Goal: Find specific page/section: Find specific page/section

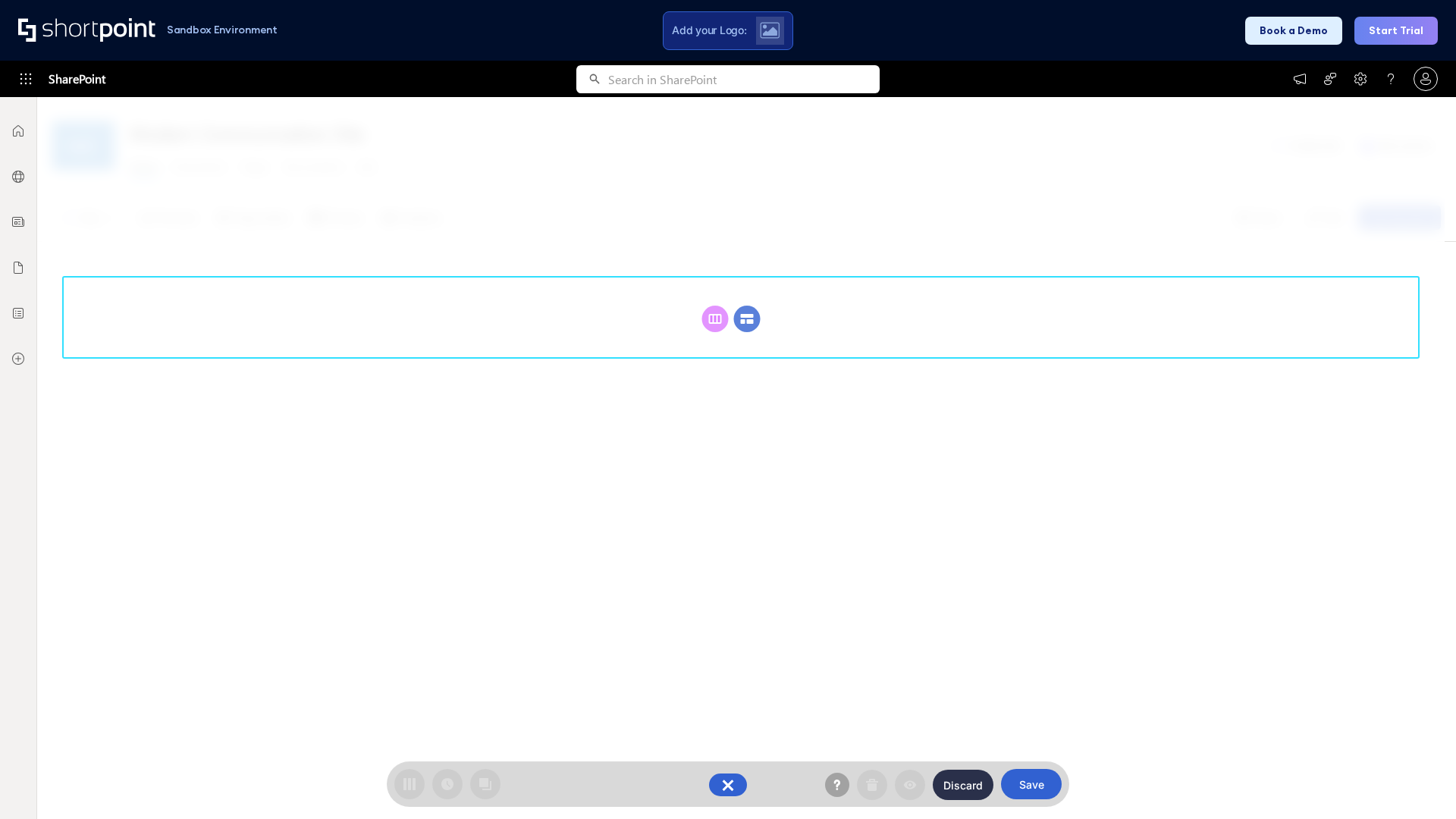
scroll to position [208, 0]
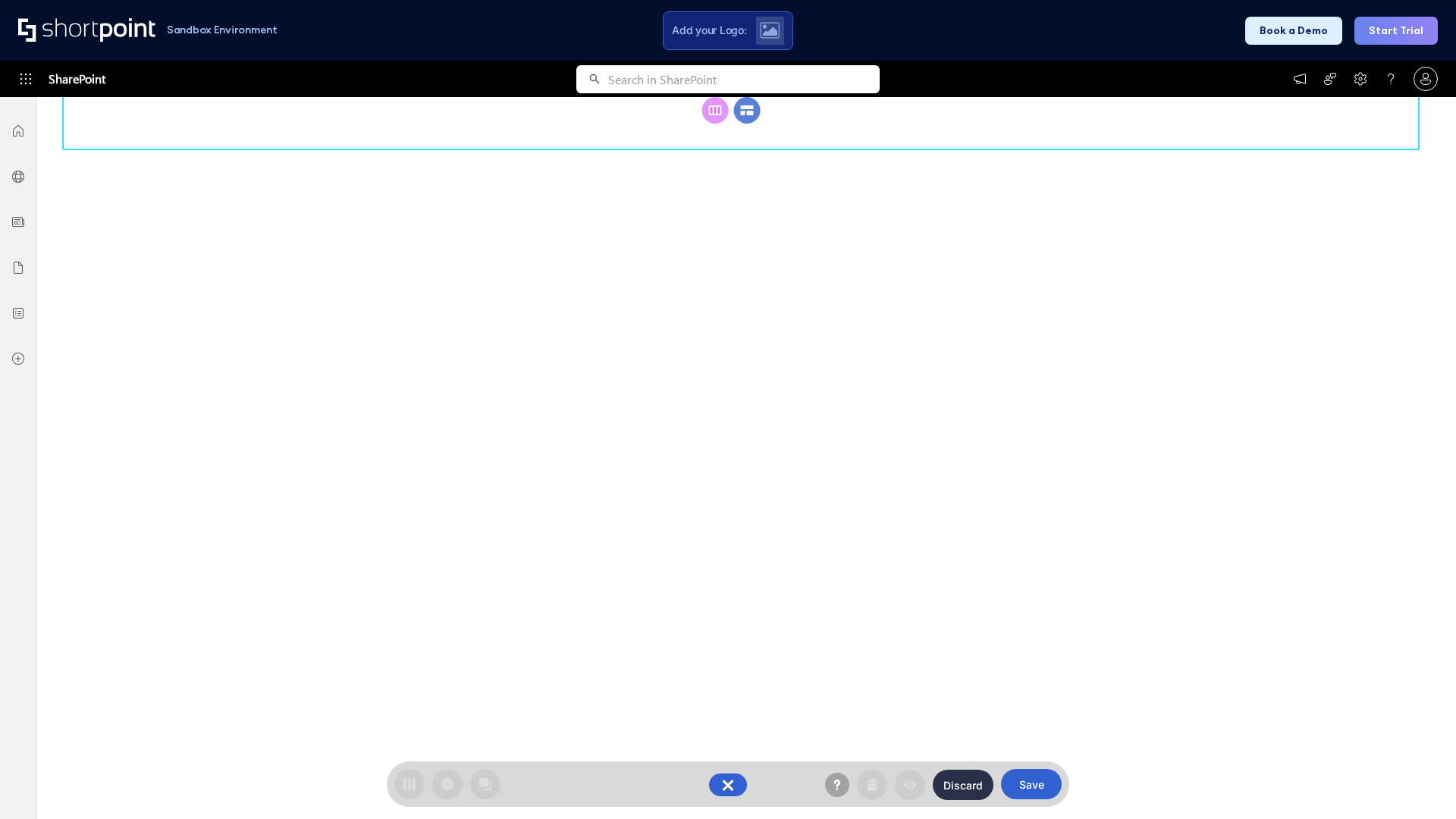
click at [747, 123] on circle at bounding box center [747, 110] width 26 height 26
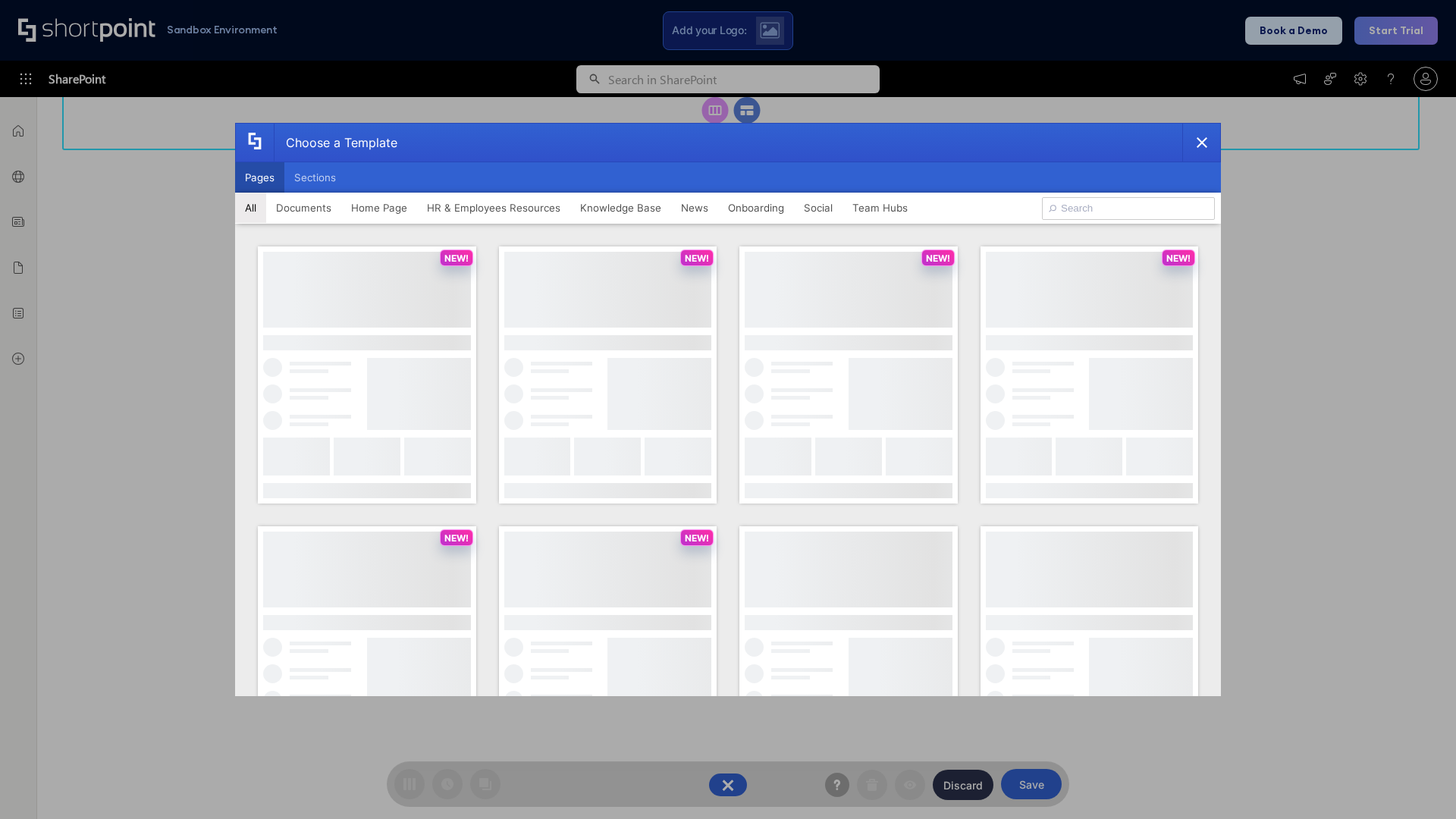
scroll to position [0, 0]
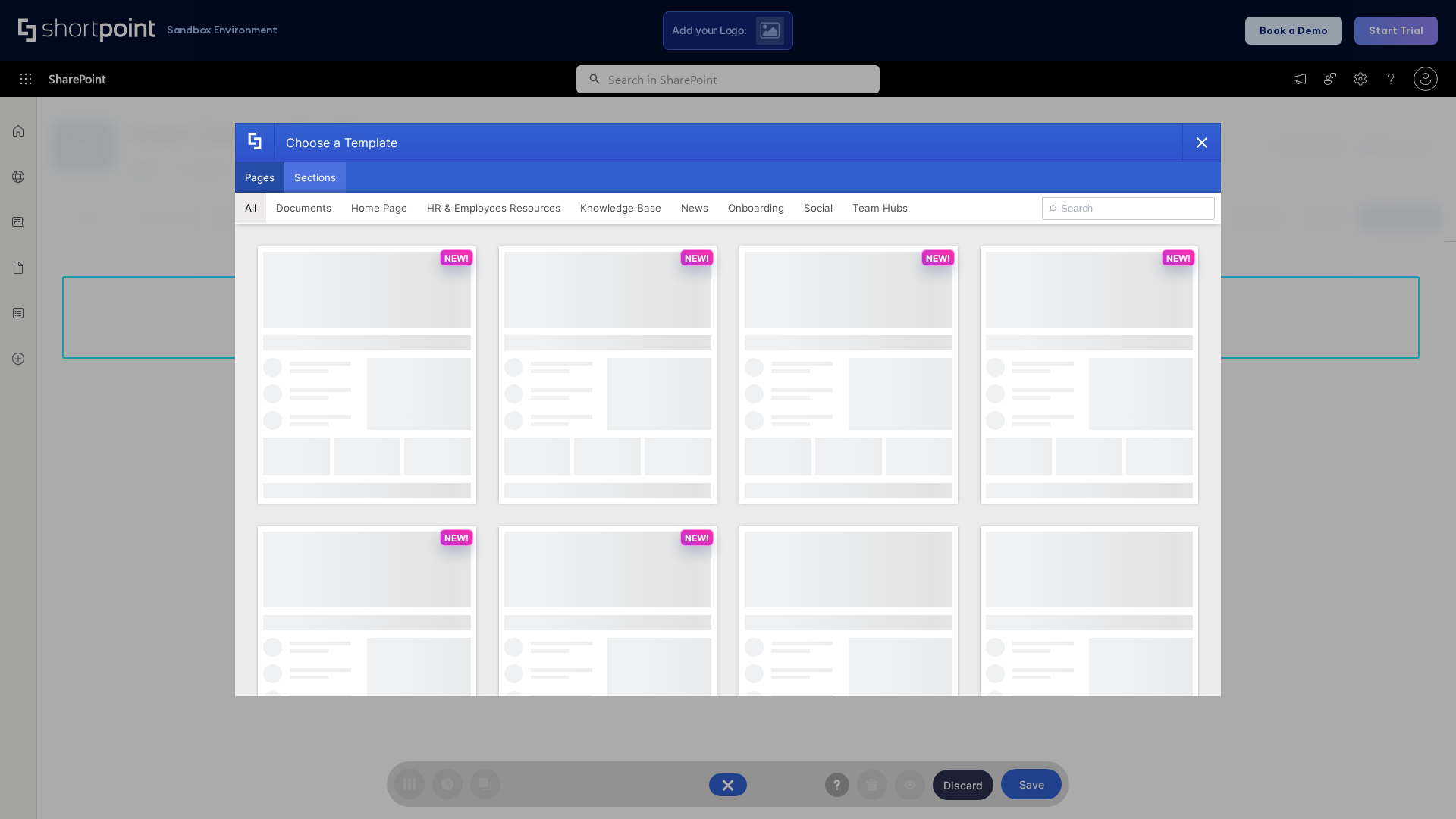
click at [315, 177] on button "Sections" at bounding box center [316, 177] width 62 height 30
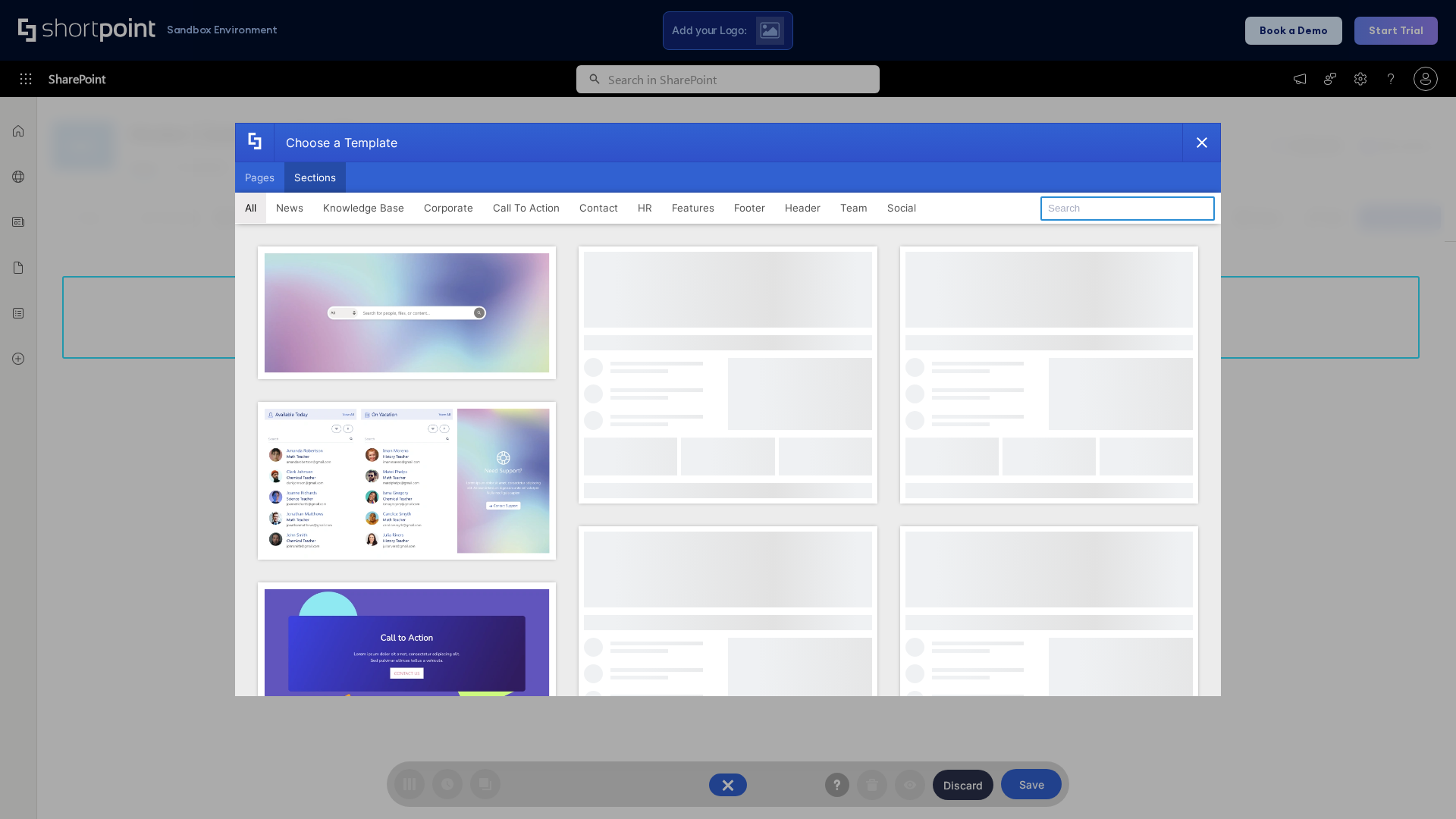
type input "FAQ 5"
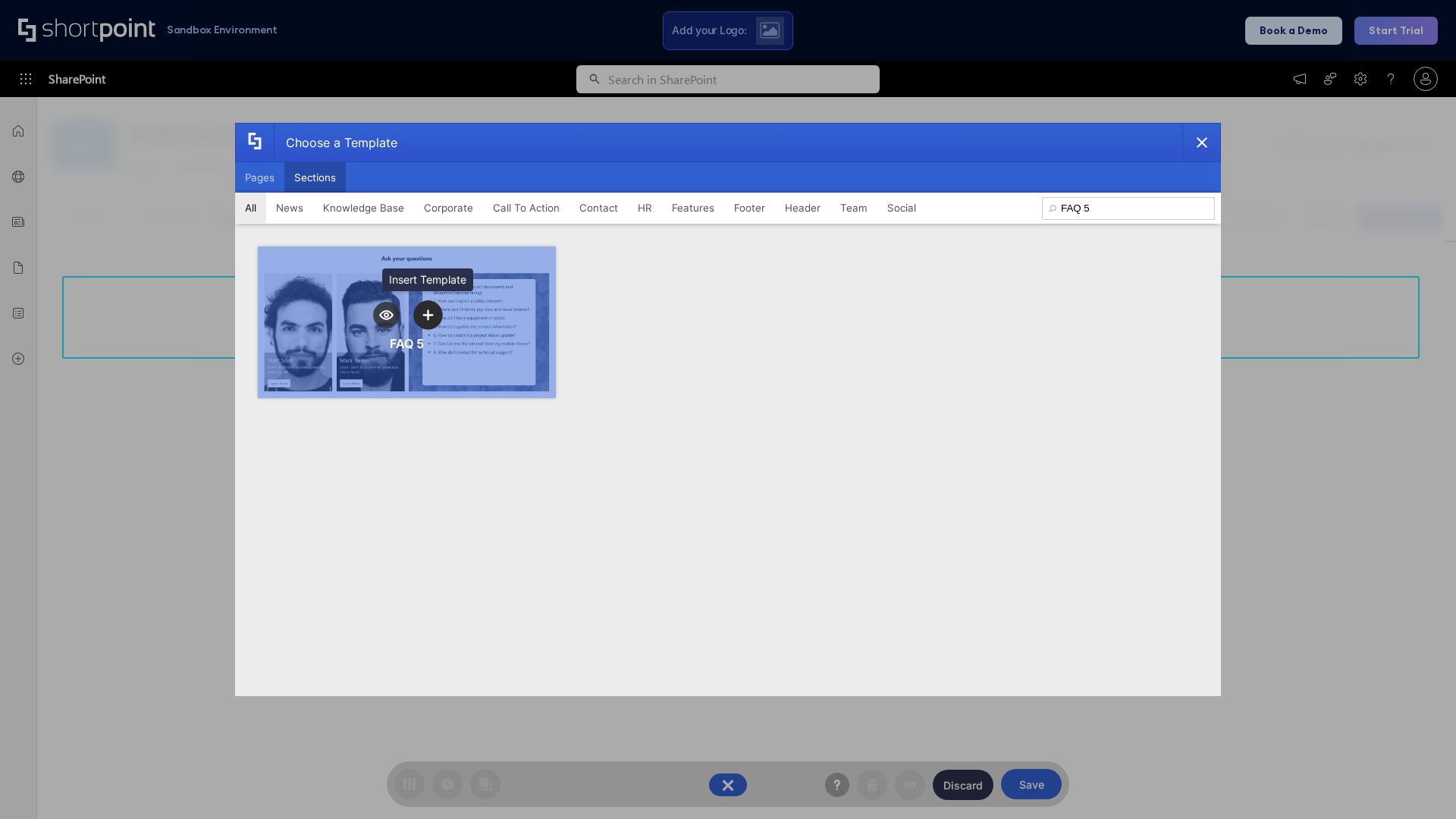
click at [428, 315] on icon "template selector" at bounding box center [427, 314] width 10 height 10
